Goal: Navigation & Orientation: Find specific page/section

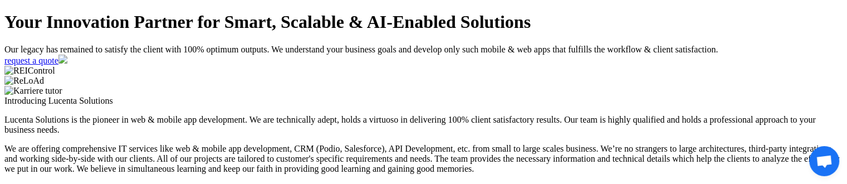
scroll to position [1, 0]
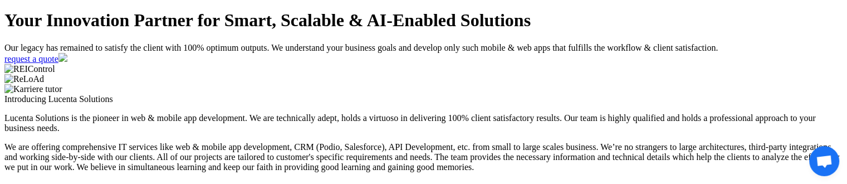
scroll to position [1, 0]
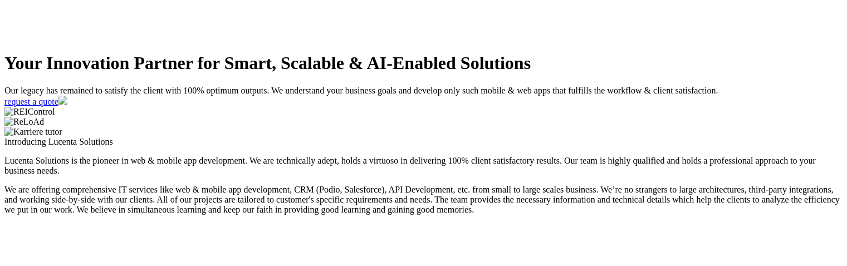
scroll to position [1, 0]
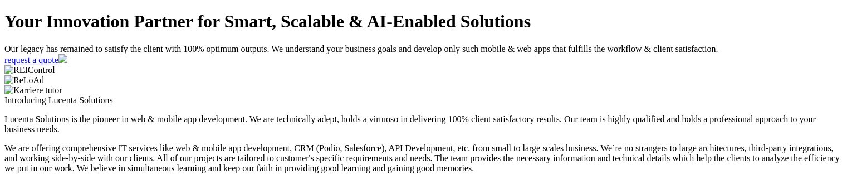
click at [308, 32] on h1 "Your Innovation Partner for Smart, Scalable & AI-Enabled Solutions" at bounding box center [423, 21] width 839 height 21
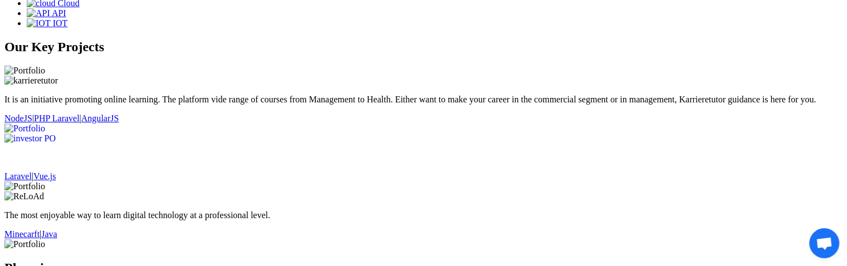
scroll to position [1183, 0]
drag, startPoint x: 203, startPoint y: 114, endPoint x: 355, endPoint y: 154, distance: 157.3
drag, startPoint x: 183, startPoint y: 108, endPoint x: 321, endPoint y: 141, distance: 142.2
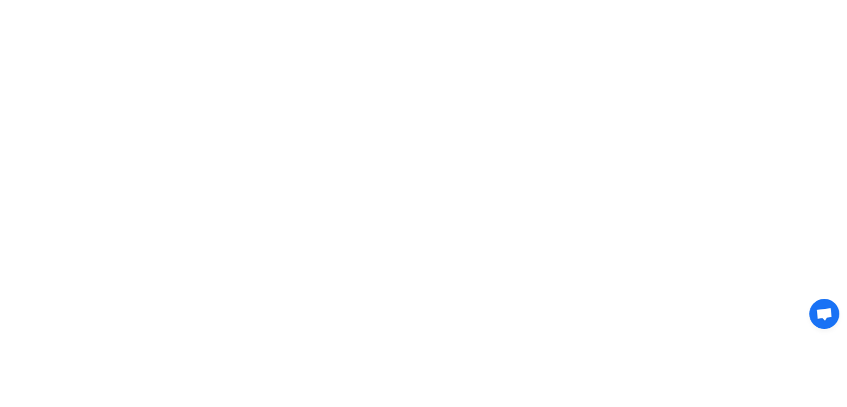
scroll to position [2886, 0]
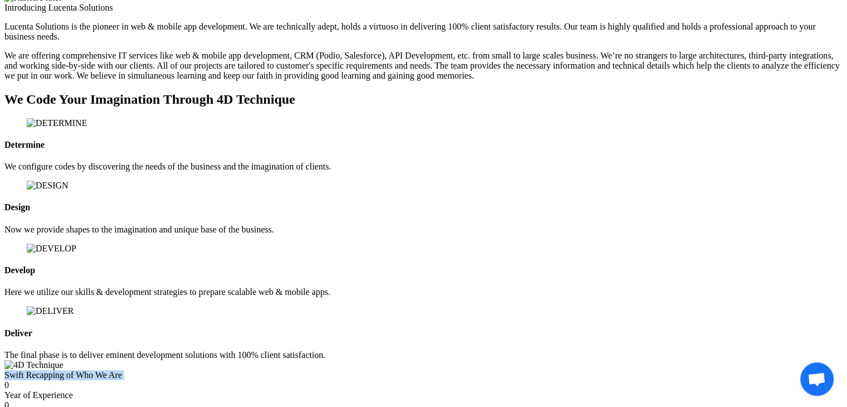
scroll to position [0, 0]
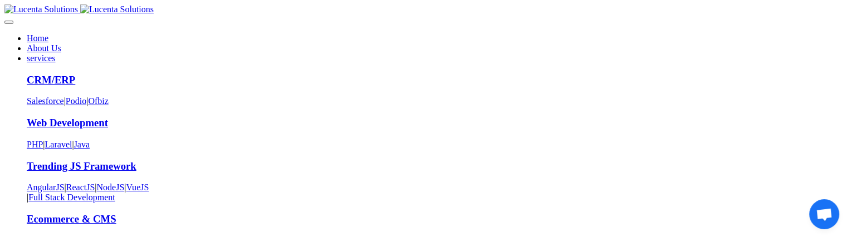
drag, startPoint x: 771, startPoint y: 30, endPoint x: 630, endPoint y: 29, distance: 141.0
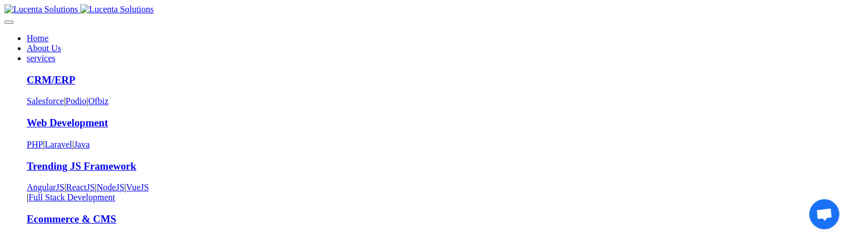
click at [61, 43] on link "About Us" at bounding box center [44, 47] width 35 height 9
click at [56, 53] on link "services" at bounding box center [41, 57] width 29 height 9
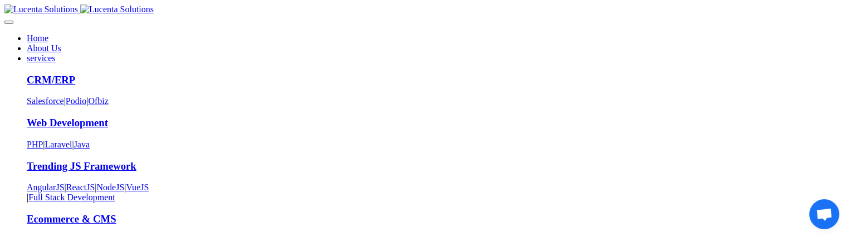
click at [56, 53] on link "services" at bounding box center [41, 57] width 29 height 9
